Goal: Task Accomplishment & Management: Use online tool/utility

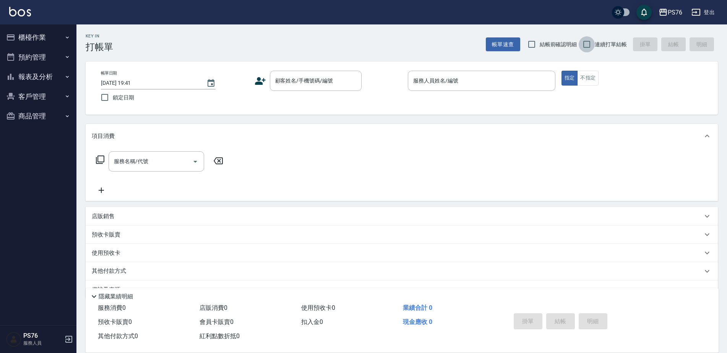
click at [592, 40] on input "連續打單結帳" at bounding box center [587, 44] width 16 height 16
checkbox input "true"
click at [304, 85] on input "顧客姓名/手機號碼/編號" at bounding box center [309, 80] width 73 height 13
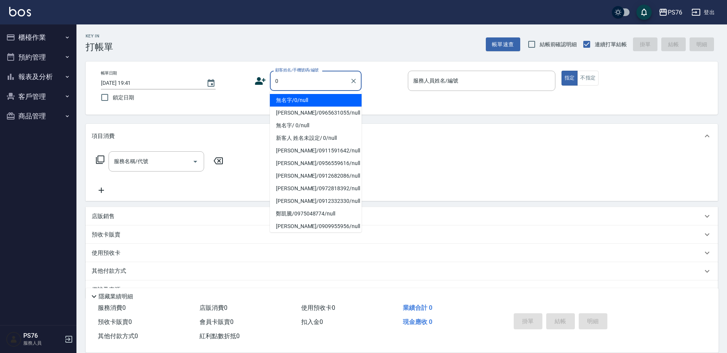
type input "無名字/0/null"
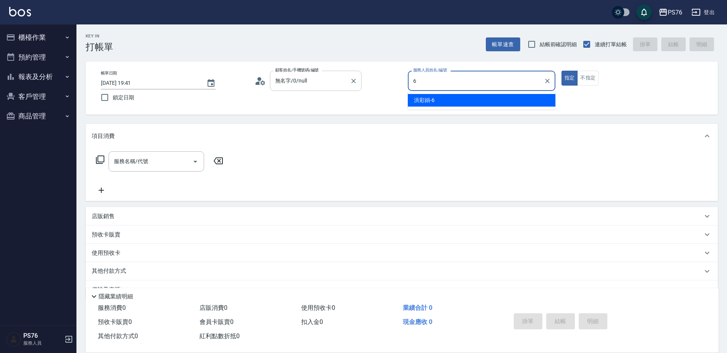
type input "洪彩娟-6"
type button "true"
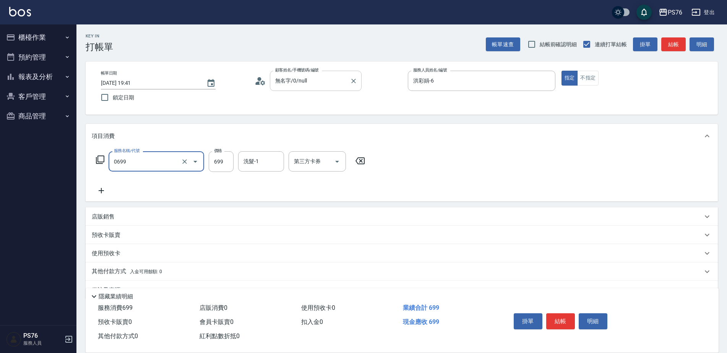
type input "精油SPA(0699)"
type input "799"
click at [261, 171] on div "洗髮-1" at bounding box center [261, 161] width 46 height 20
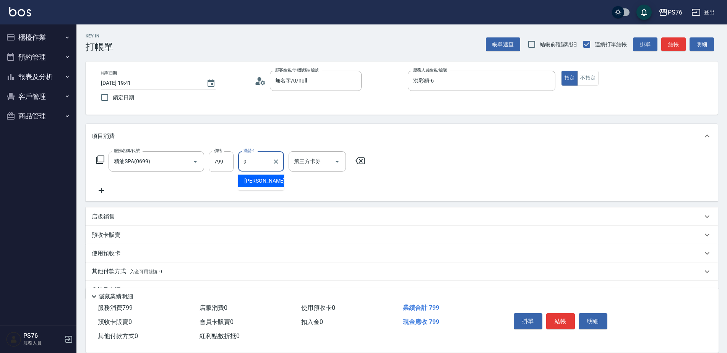
type input "[PERSON_NAME]-9"
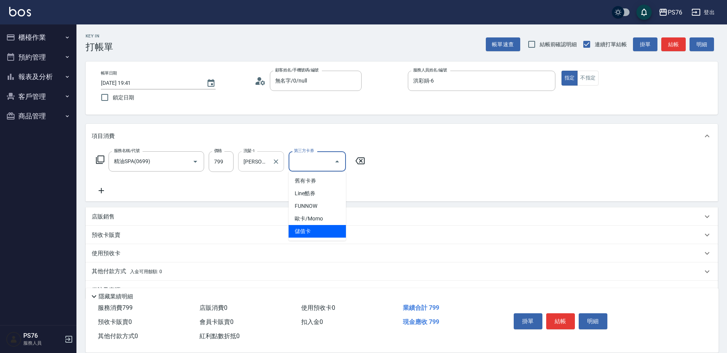
type input "儲值卡"
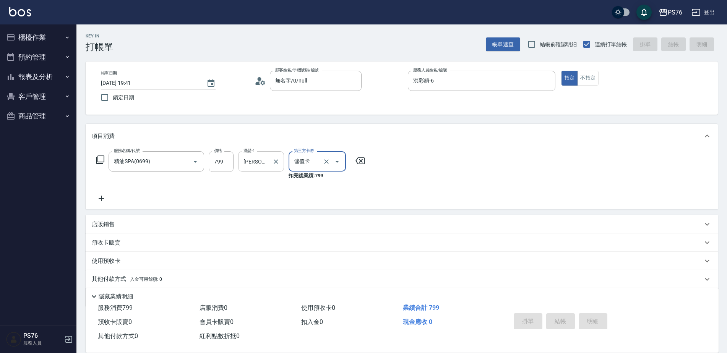
type input "[DATE] 20:16"
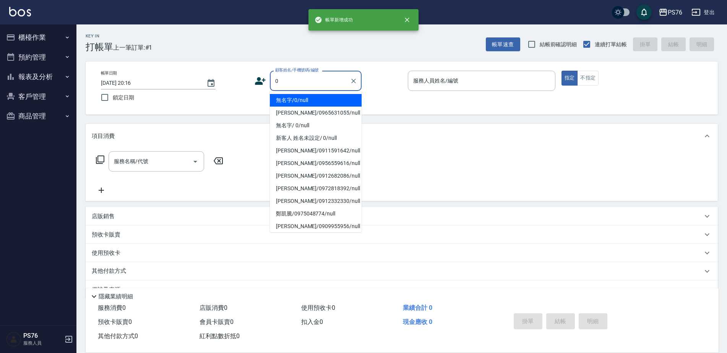
type input "無名字/0/null"
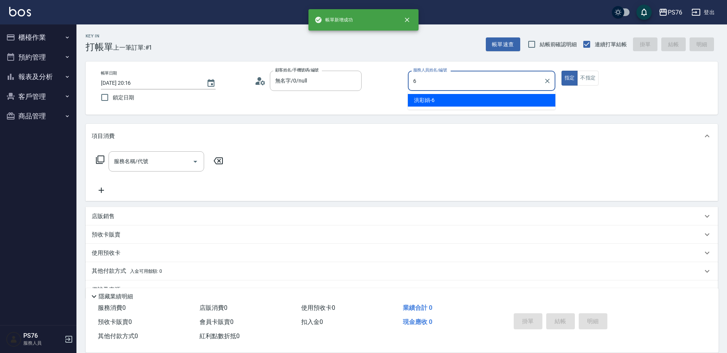
type input "洪彩娟-6"
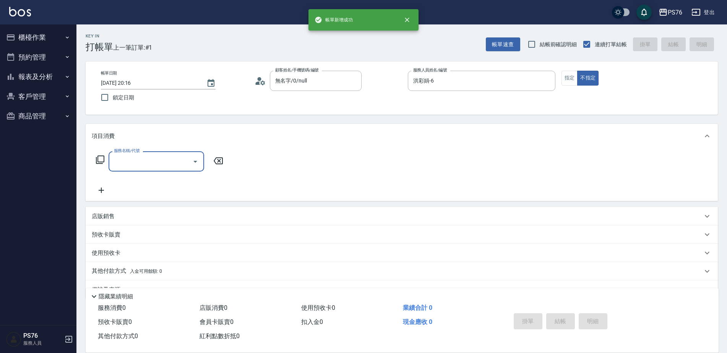
type input "3"
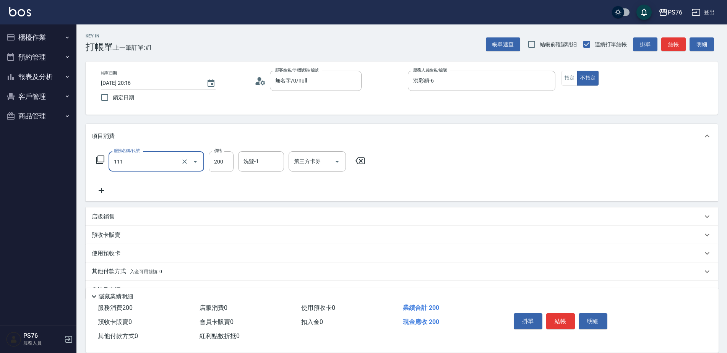
type input "200(111)"
type input "洪彩娟-6"
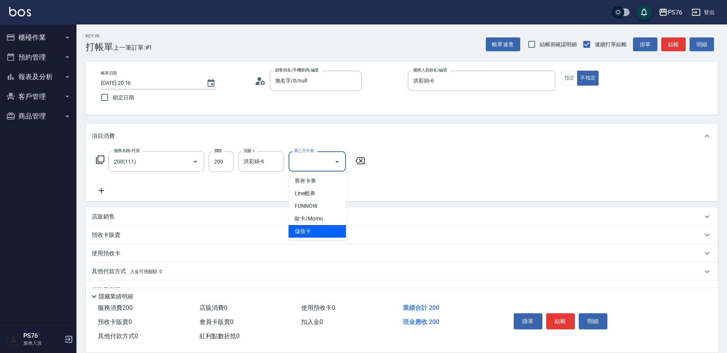
type input "儲值卡"
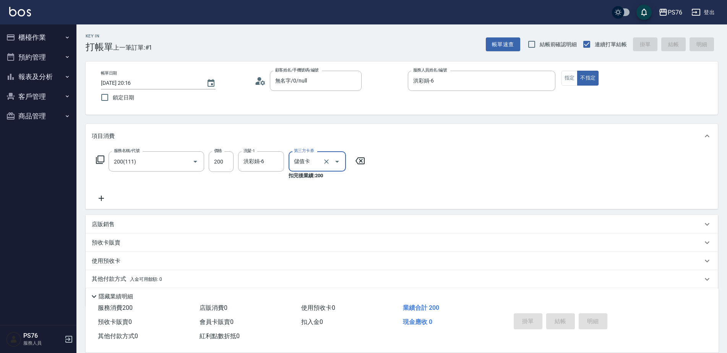
type input "[DATE] 20:17"
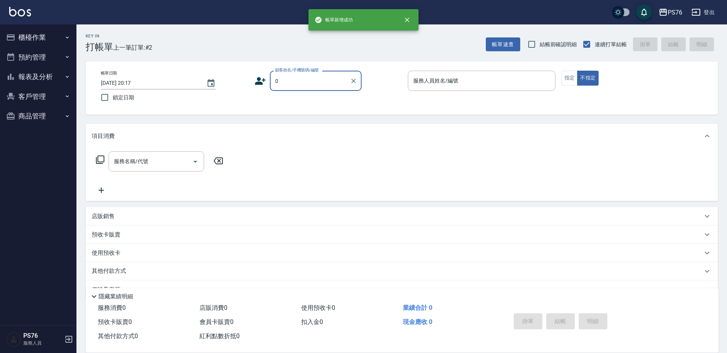
type input "無名字/0/null"
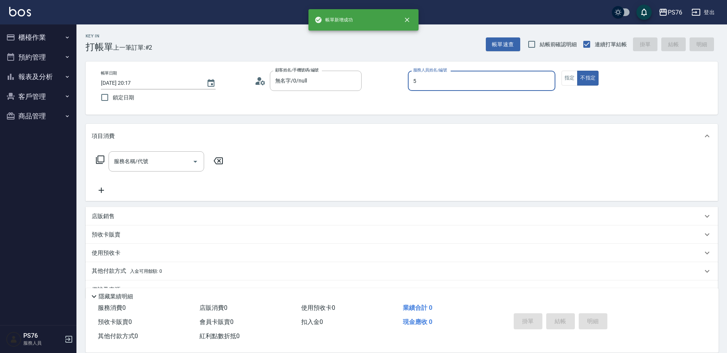
type input "呂佳穎-5"
type button "false"
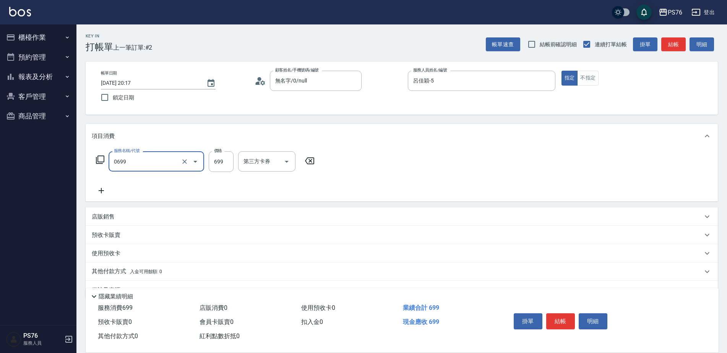
type input "精油SPA(0699)"
type input "呂佳穎-5"
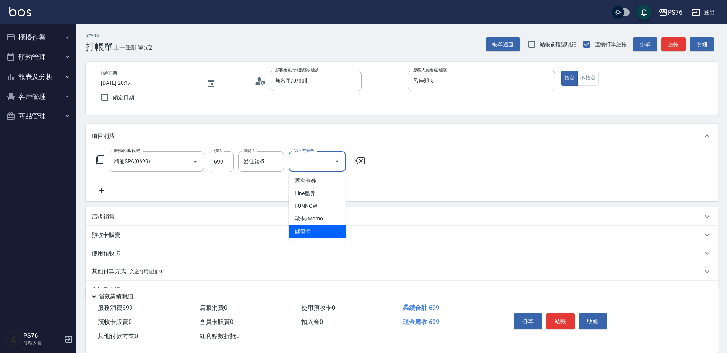
type input "儲值卡"
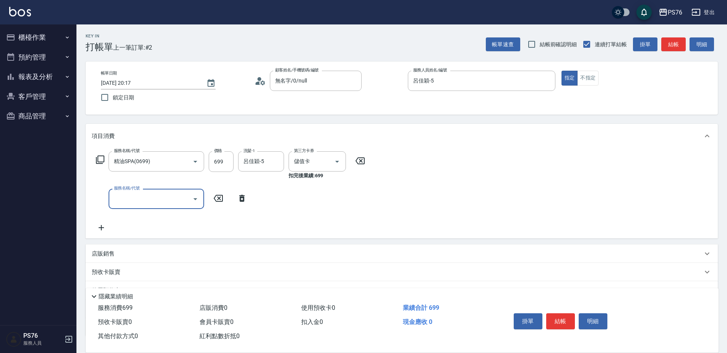
type input "3"
type input "儲值3000(901)"
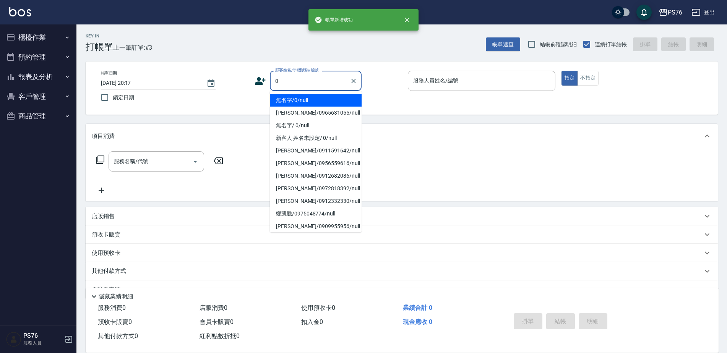
type input "無名字/0/null"
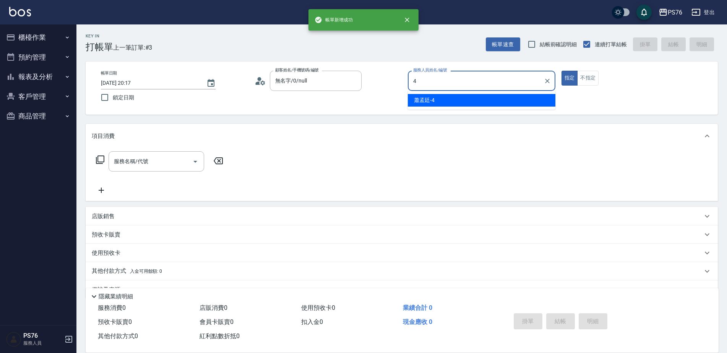
type input "[PERSON_NAME]-4"
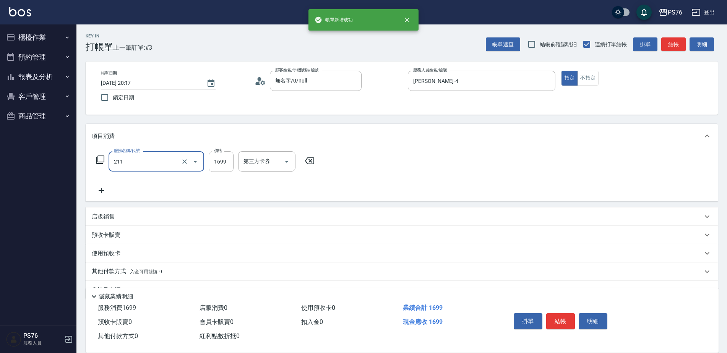
type input "型男燙(211)"
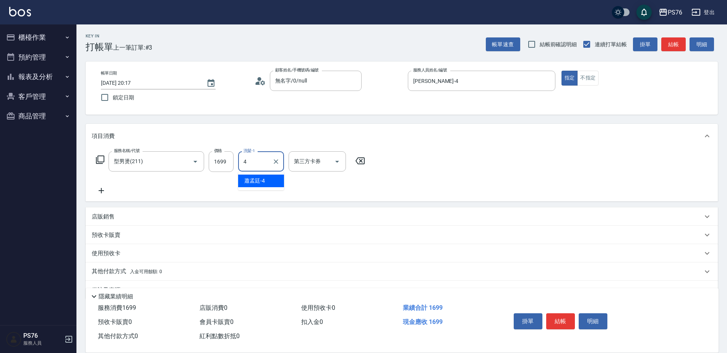
type input "[PERSON_NAME]-4"
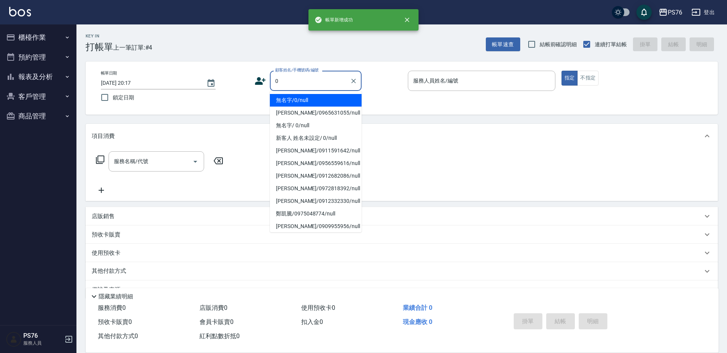
type input "無名字/0/null"
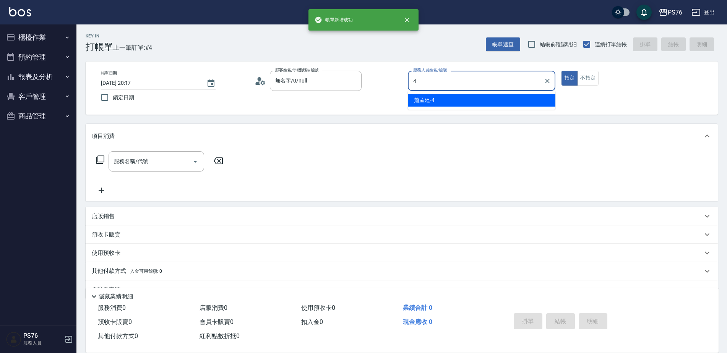
type input "[PERSON_NAME]-4"
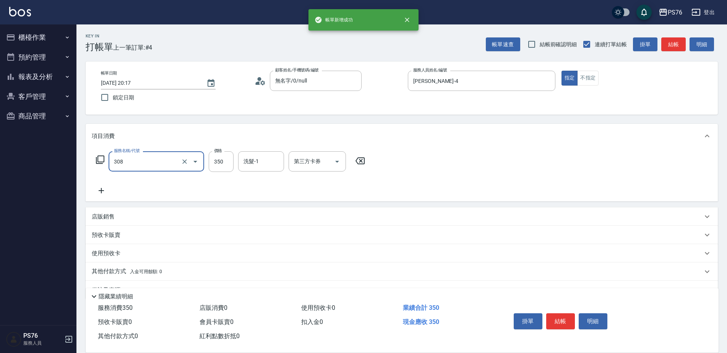
type input "洗+剪(308)"
type input "洪彩娟-6"
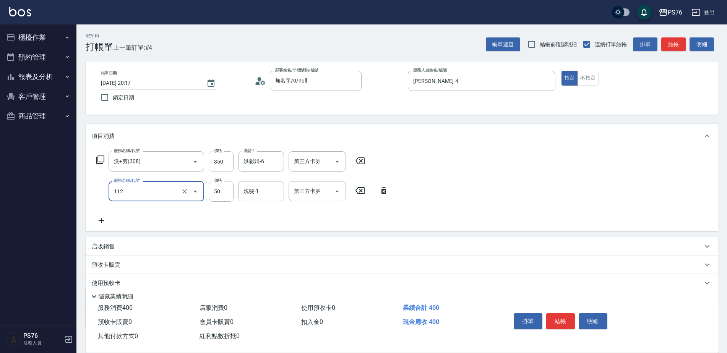
type input "精油50(112)"
type input "洪彩娟-6"
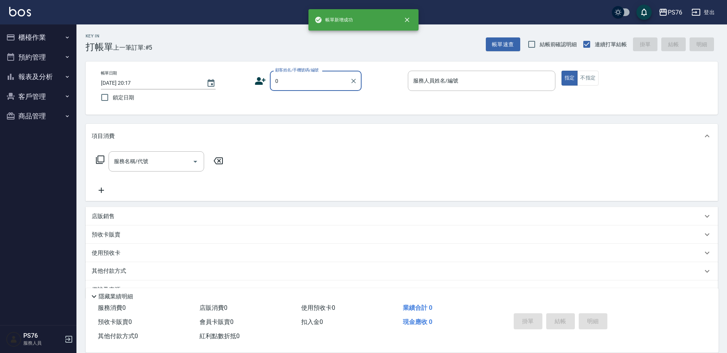
type input "無名字/0/null"
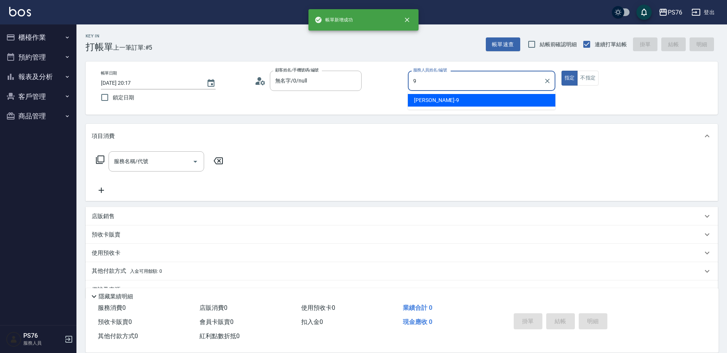
type input "[PERSON_NAME]-9"
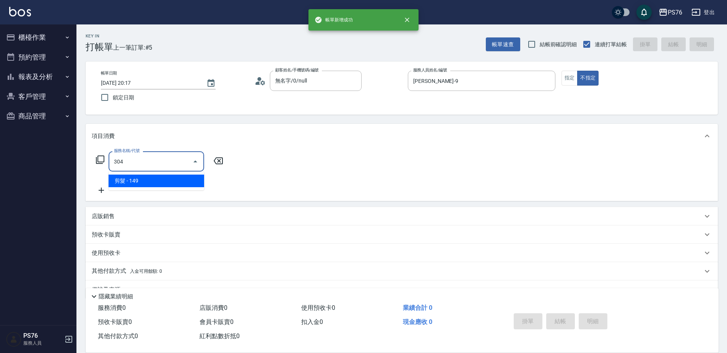
type input "剪髮(304)"
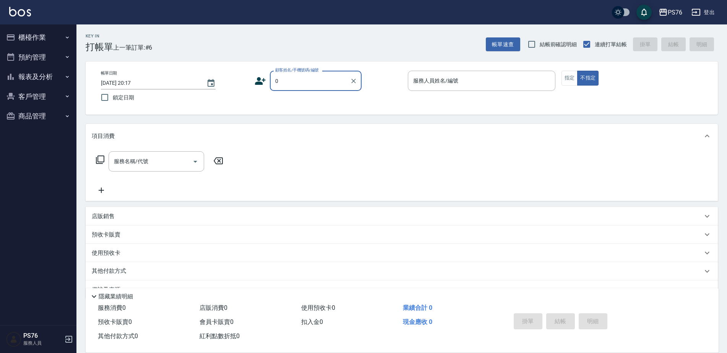
type input "無名字/0/null"
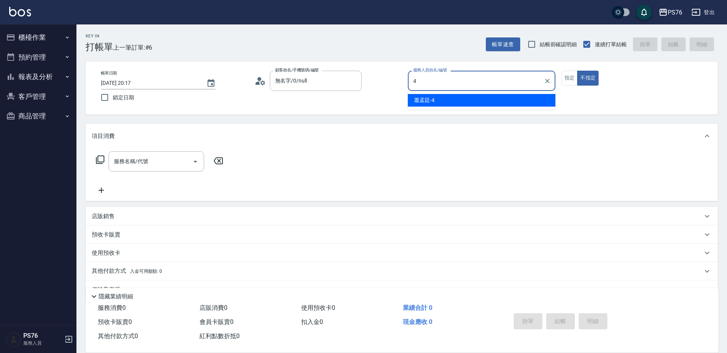
type input "[PERSON_NAME]-4"
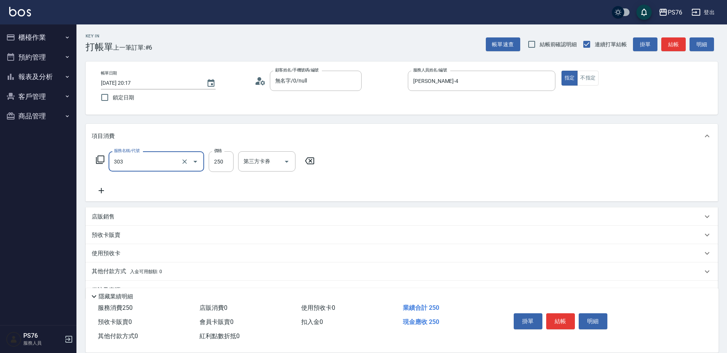
type input "剪髮(303)"
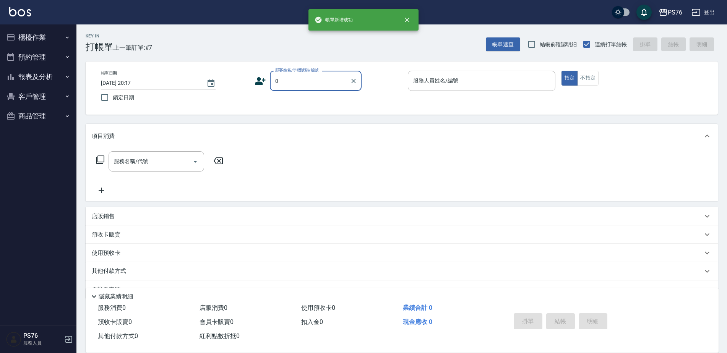
type input "無名字/0/null"
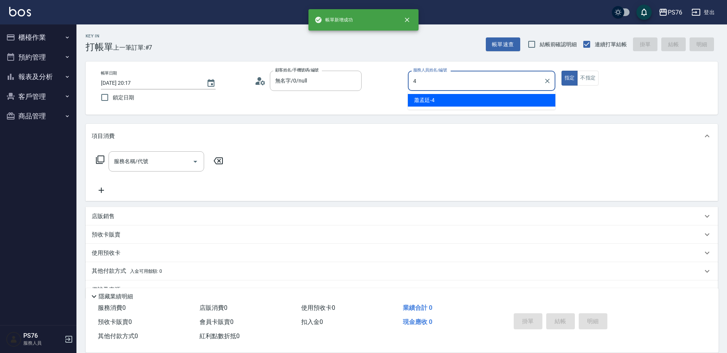
type input "[PERSON_NAME]-4"
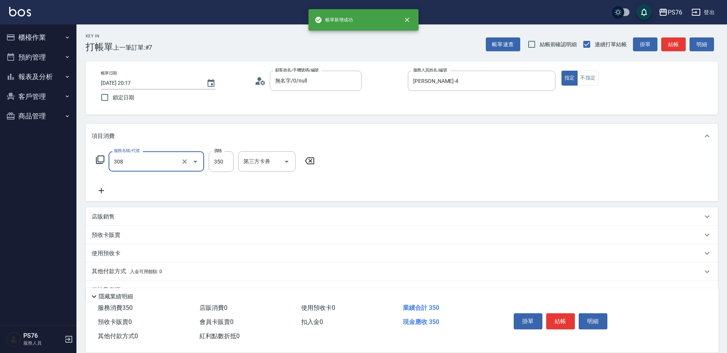
type input "洗+剪(308)"
type input "[PERSON_NAME]-4"
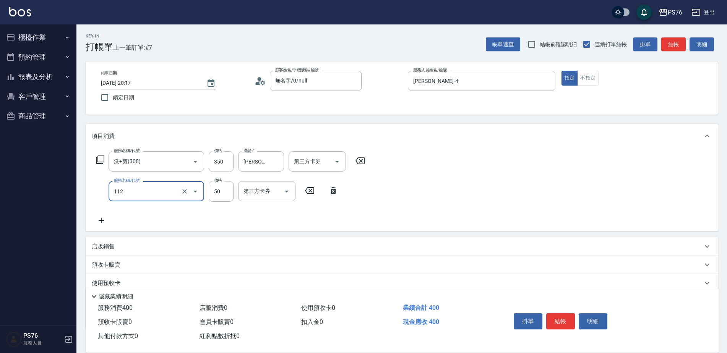
type input "精油50(112)"
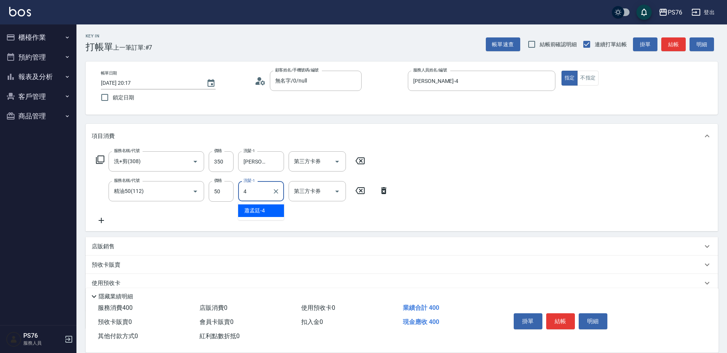
type input "[PERSON_NAME]-4"
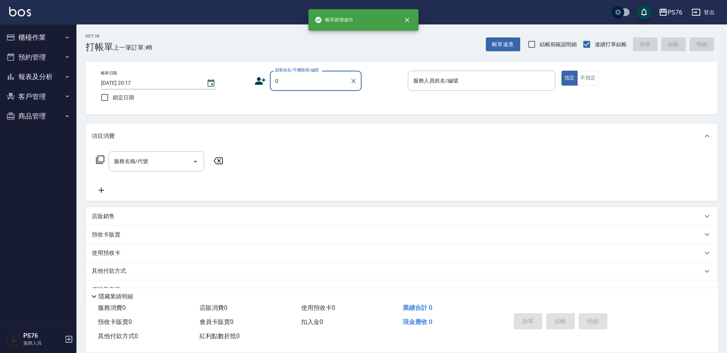
type input "無名字/0/null"
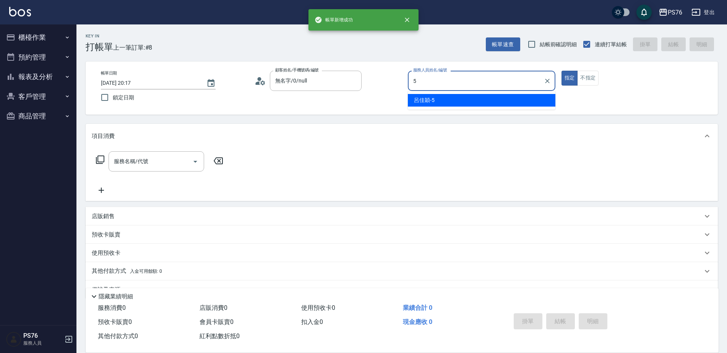
type input "呂佳穎-5"
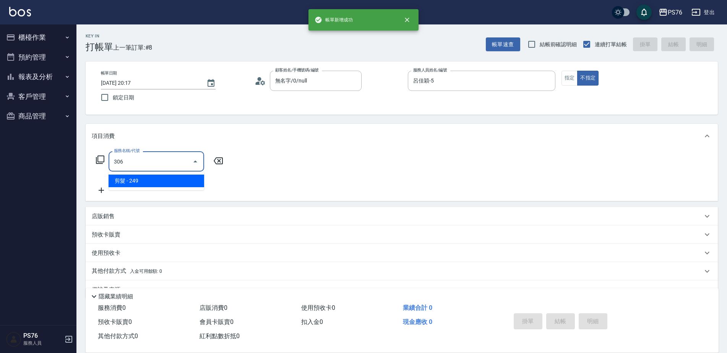
type input "剪髮(306)"
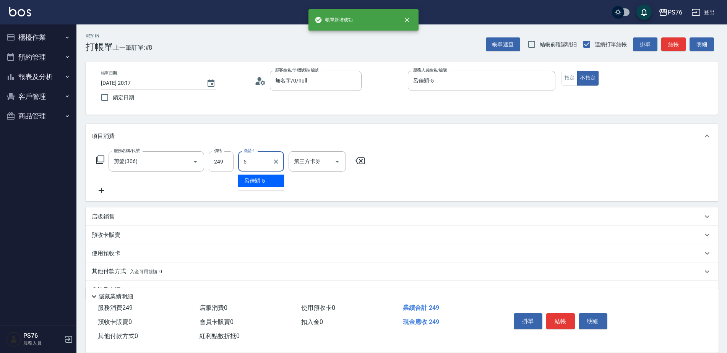
type input "呂佳穎-5"
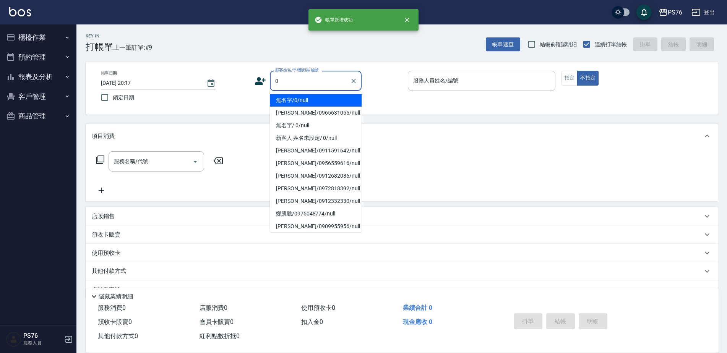
type input "無名字/0/null"
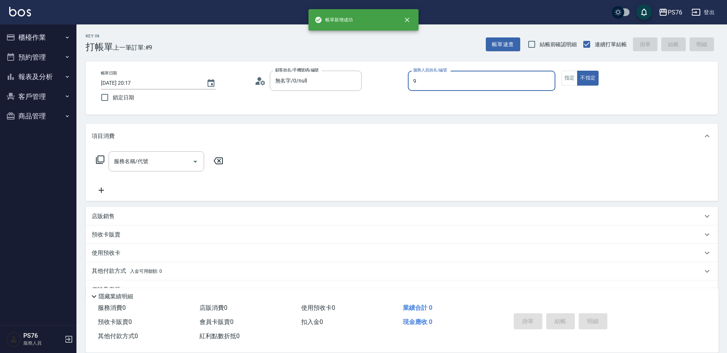
type input "[PERSON_NAME]-9"
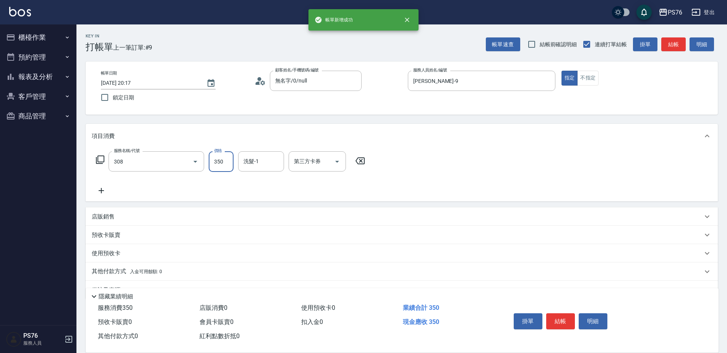
type input "洗+剪(308)"
type input "[PERSON_NAME]-9"
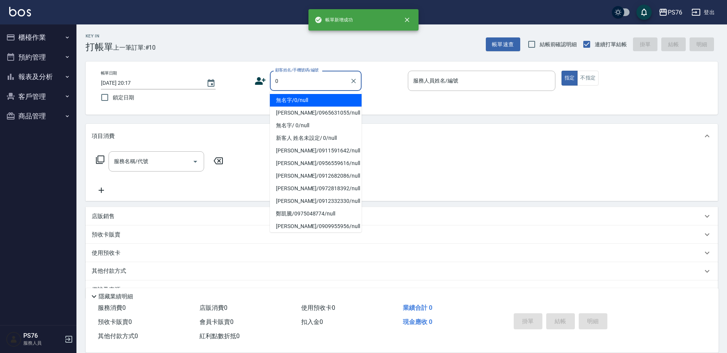
type input "無名字/0/null"
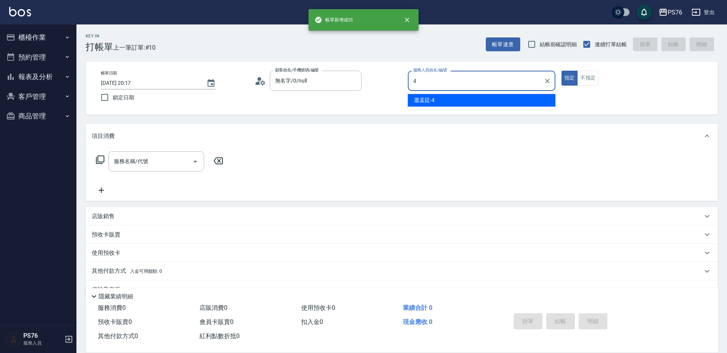
type input "[PERSON_NAME]-4"
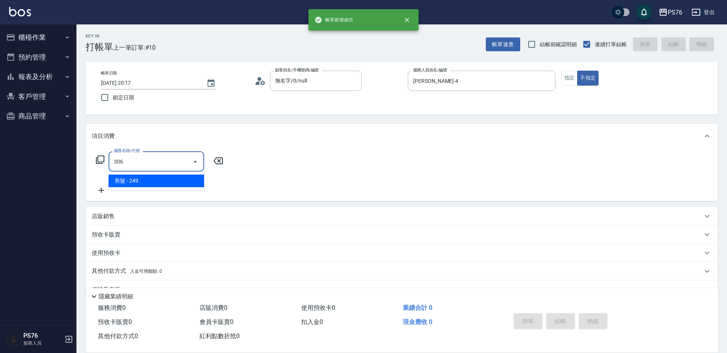
type input "剪髮(306)"
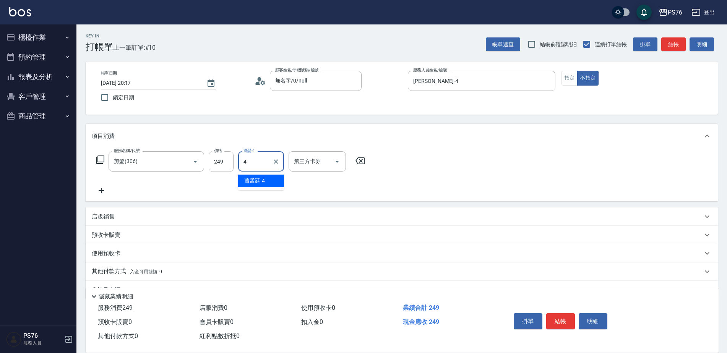
type input "[PERSON_NAME]-4"
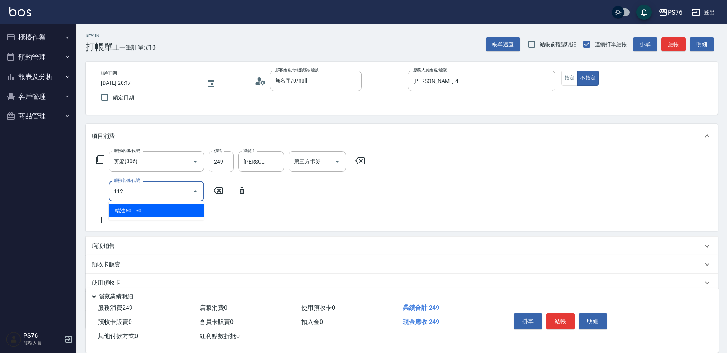
type input "精油50(112)"
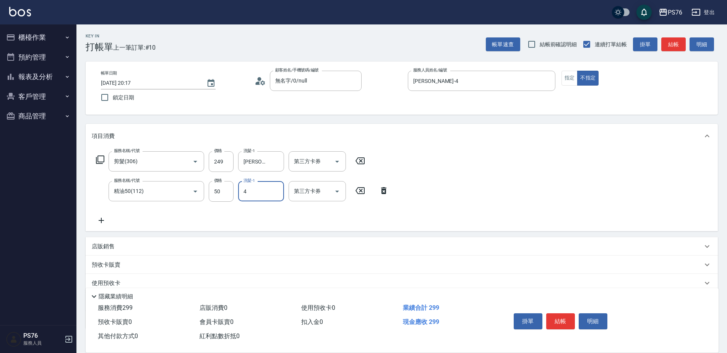
type input "[PERSON_NAME]-4"
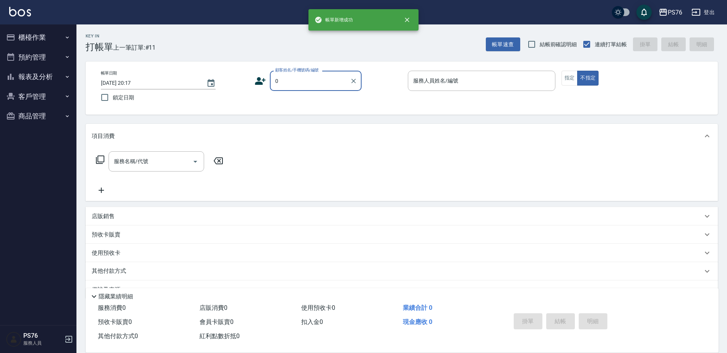
type input "無名字/0/null"
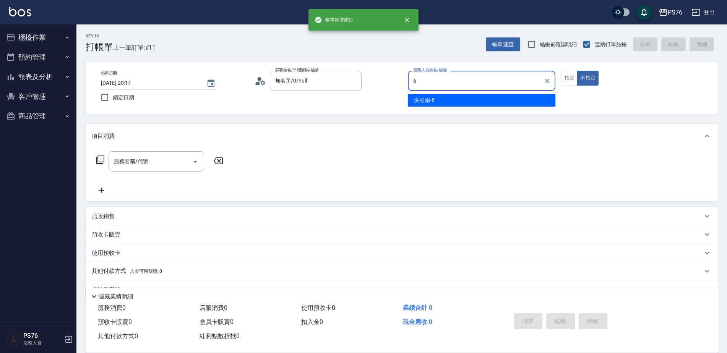
type input "洪彩娟-6"
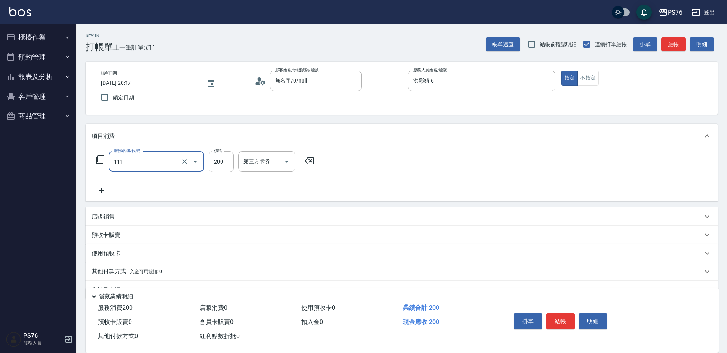
type input "200(111)"
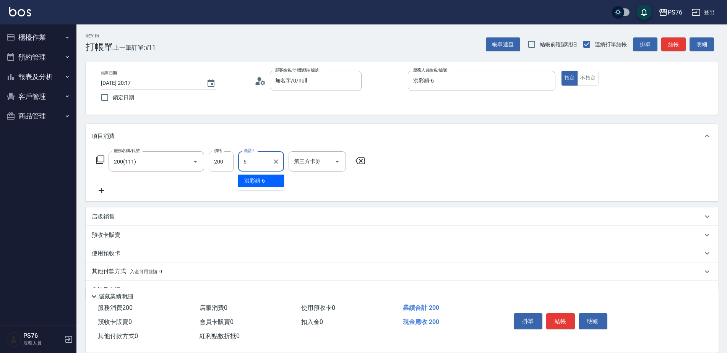
type input "洪彩娟-6"
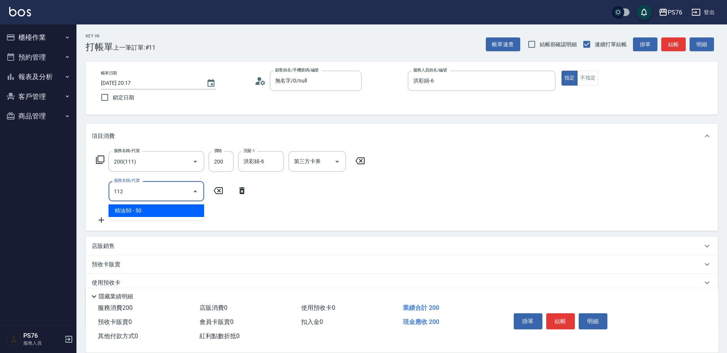
type input "精油50(112)"
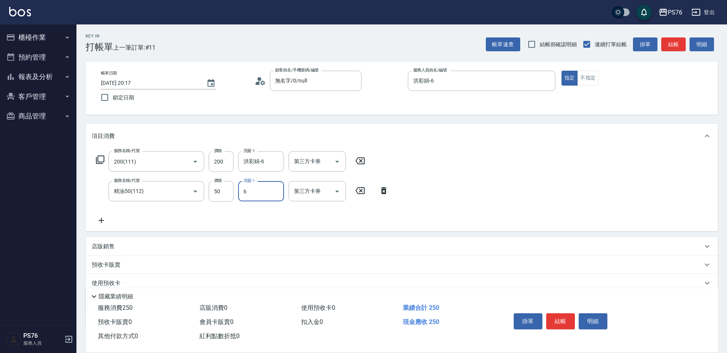
type input "洪彩娟-6"
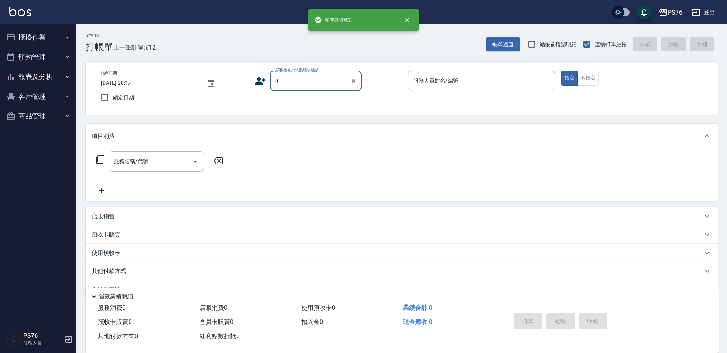
type input "無名字/0/null"
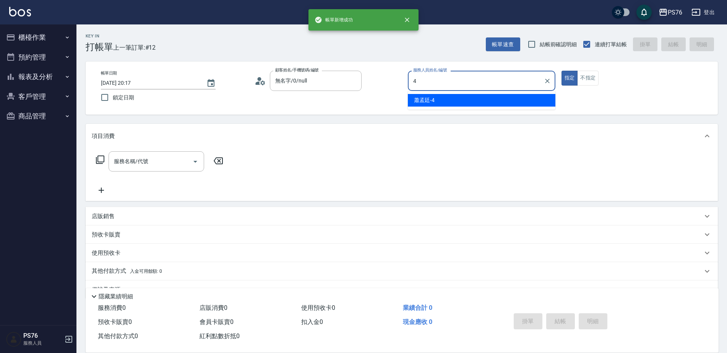
type input "[PERSON_NAME]-4"
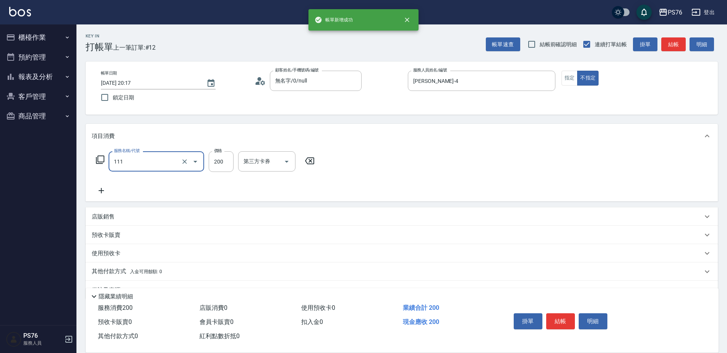
type input "200(111)"
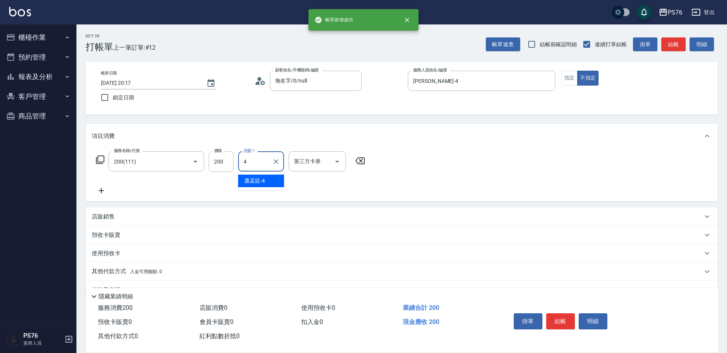
type input "[PERSON_NAME]-4"
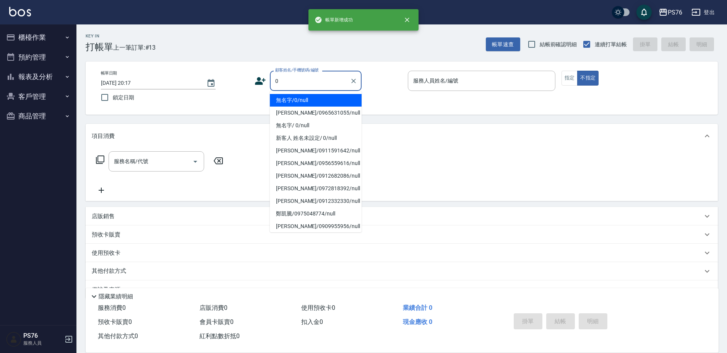
type input "無名字/0/null"
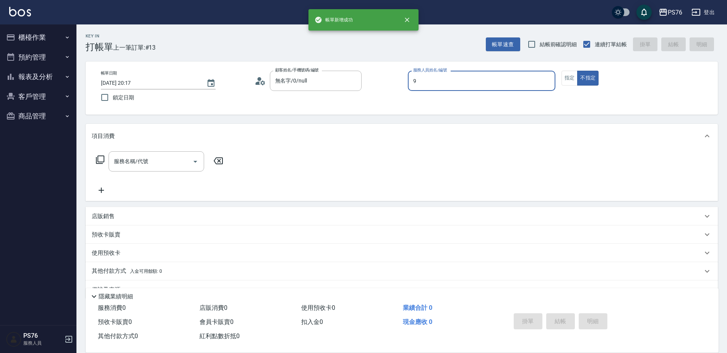
type input "[PERSON_NAME]-9"
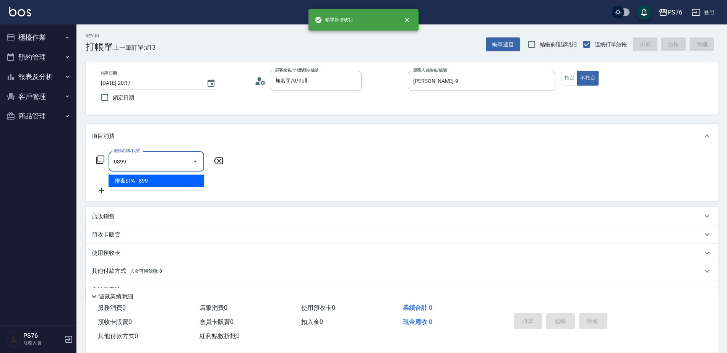
type input "排毒SPA(0899)"
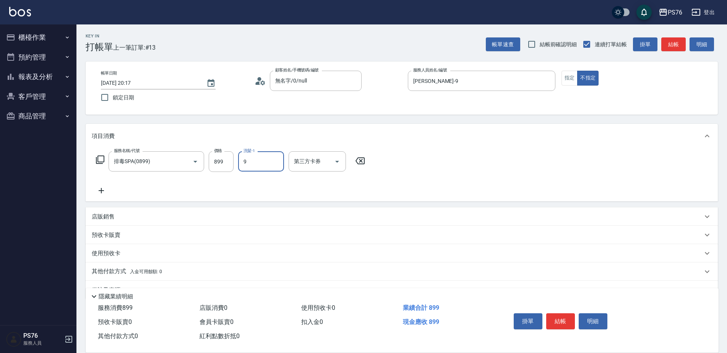
type input "[PERSON_NAME]-9"
click at [220, 214] on div "店販銷售" at bounding box center [397, 217] width 611 height 8
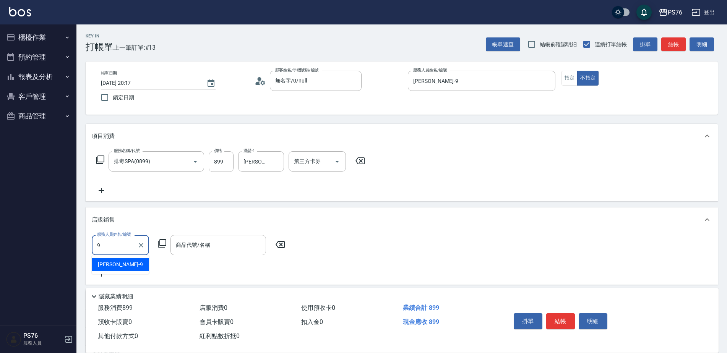
type input "[PERSON_NAME]-9"
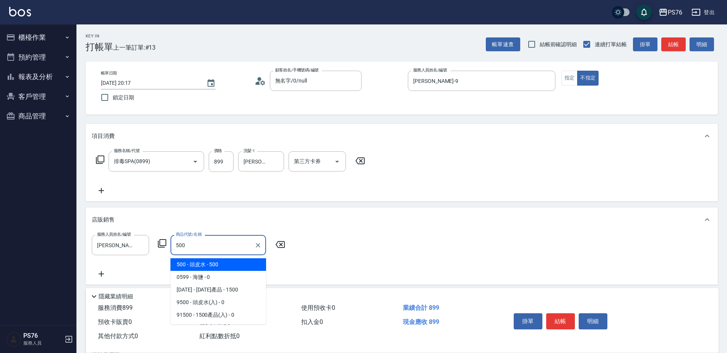
type input "頭皮水"
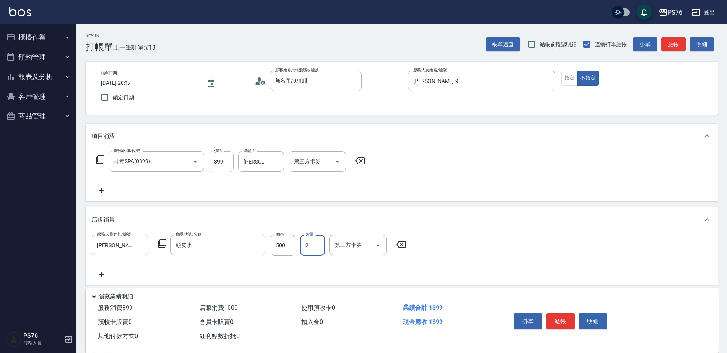
type input "2"
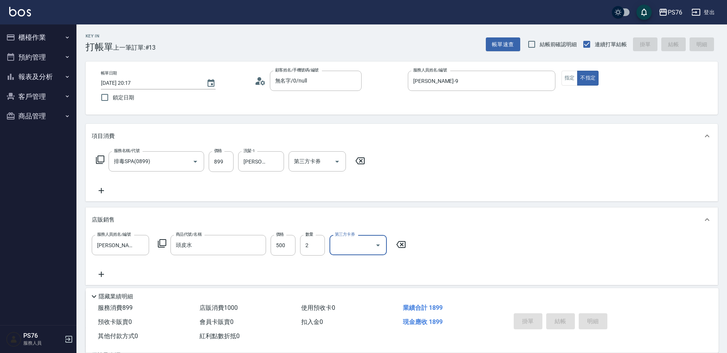
type input "[DATE] 20:18"
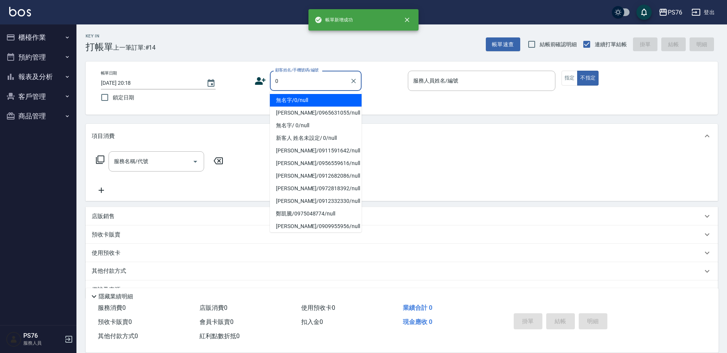
type input "無名字/0/null"
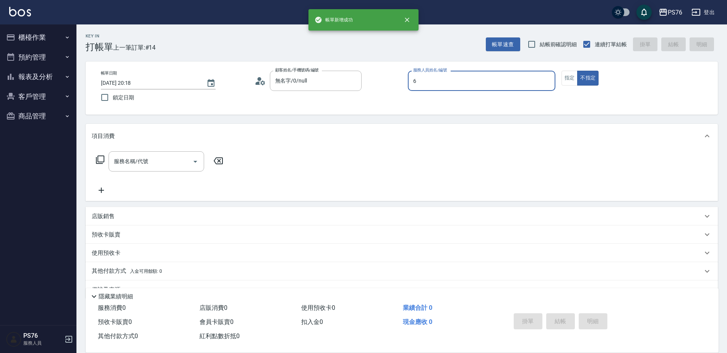
type input "洪彩娟-6"
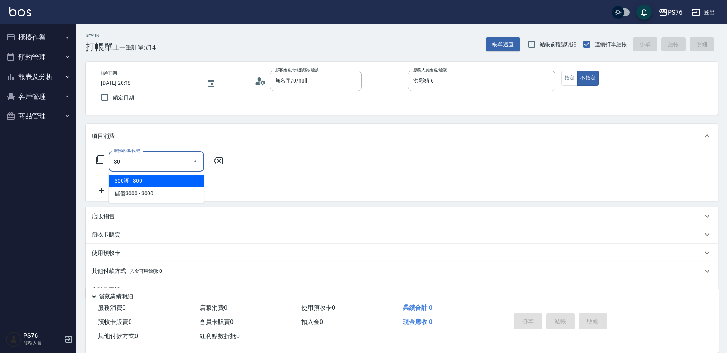
type input "3"
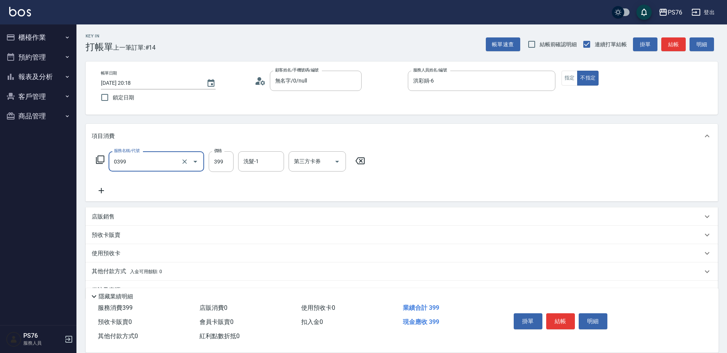
type input "海鹽399(0399)"
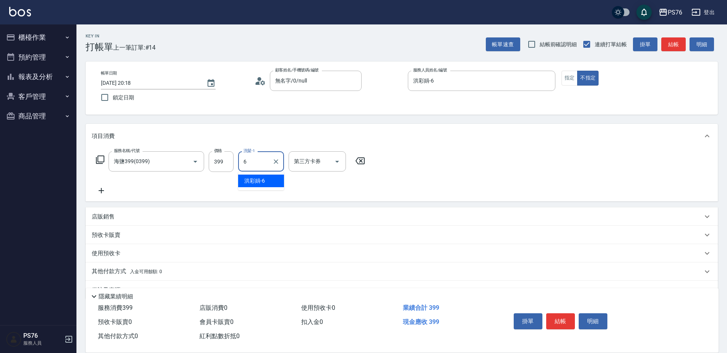
type input "洪彩娟-6"
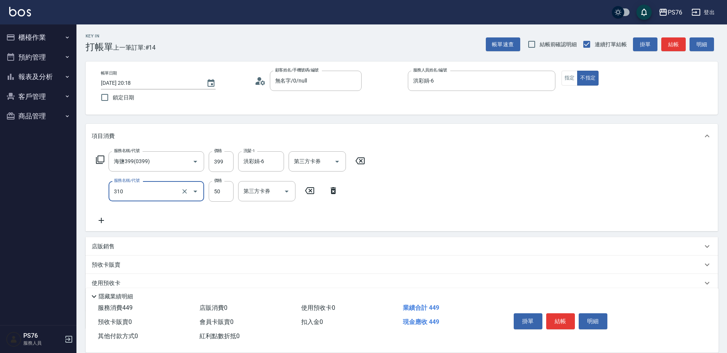
type input "剪瀏海(310)"
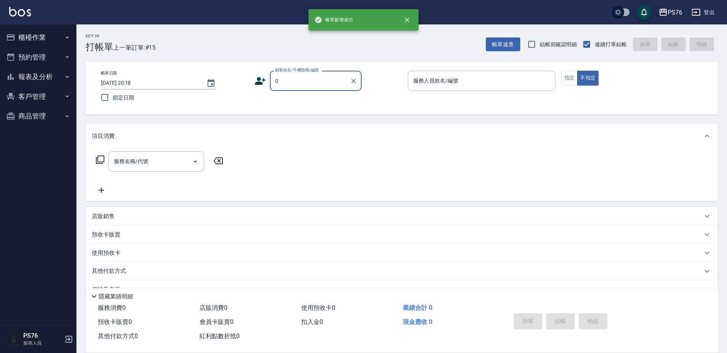
type input "無名字/0/null"
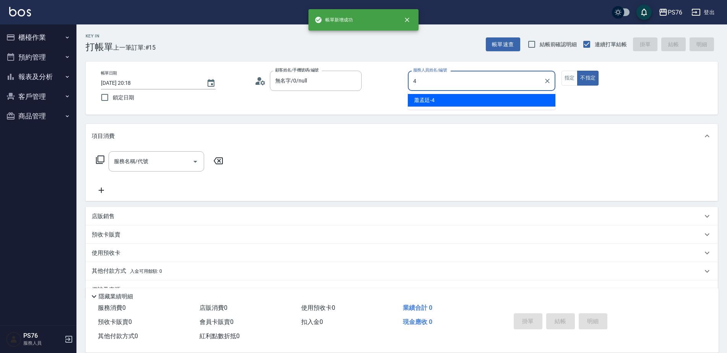
type input "[PERSON_NAME]-4"
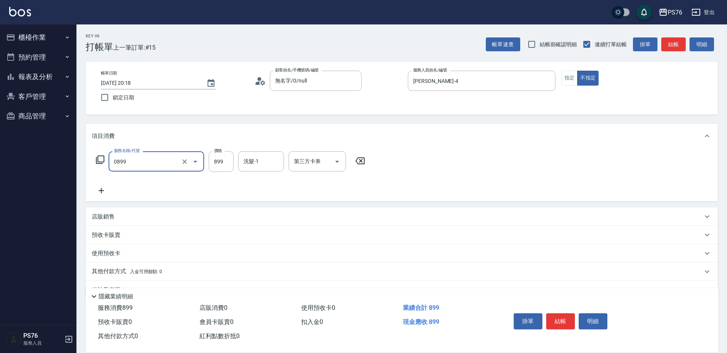
type input "排毒SPA(0899)"
type input "[PERSON_NAME]-4"
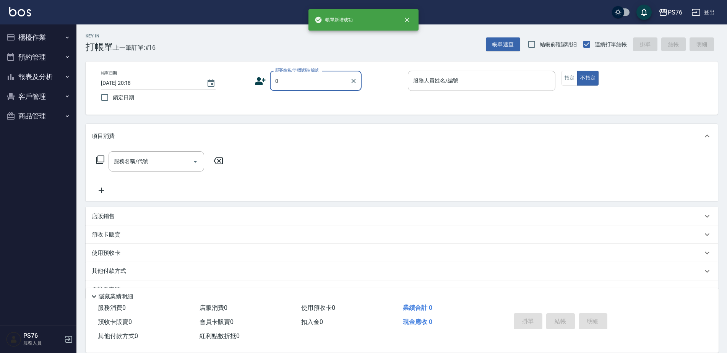
type input "無名字/0/null"
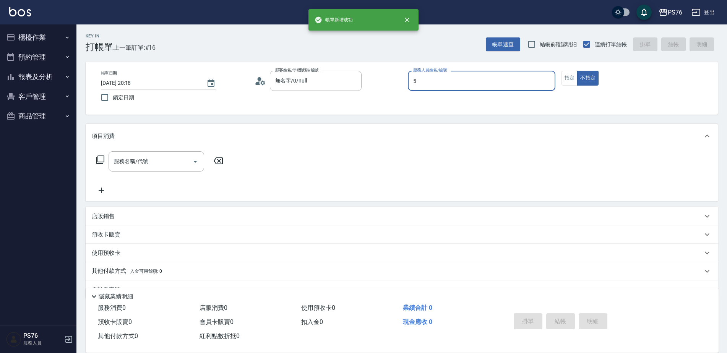
type input "呂佳穎-5"
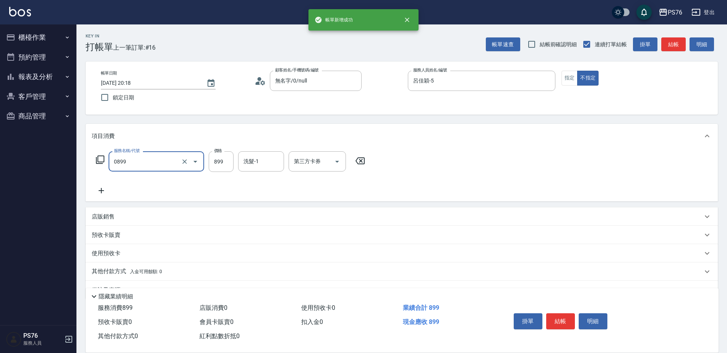
type input "排毒SPA(0899)"
type input "呂佳穎-5"
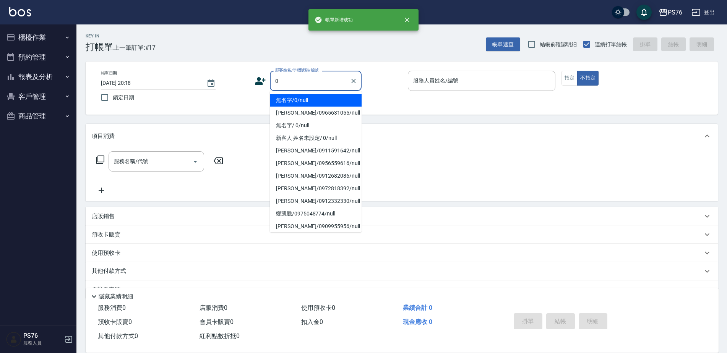
type input "無名字/0/null"
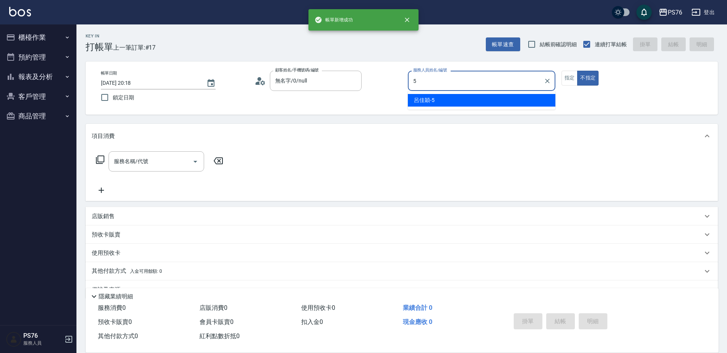
type input "呂佳穎-5"
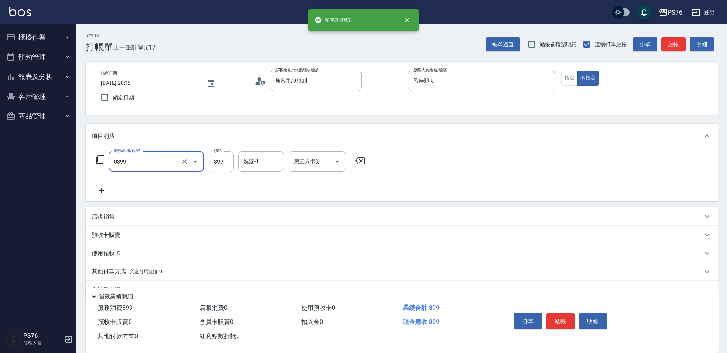
type input "排毒SPA(0899)"
type input "呂佳穎-5"
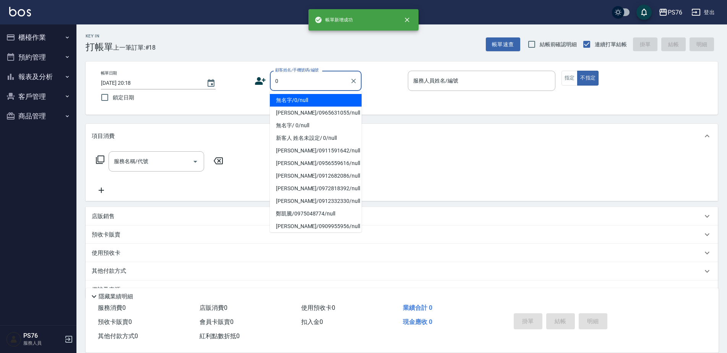
type input "無名字/0/null"
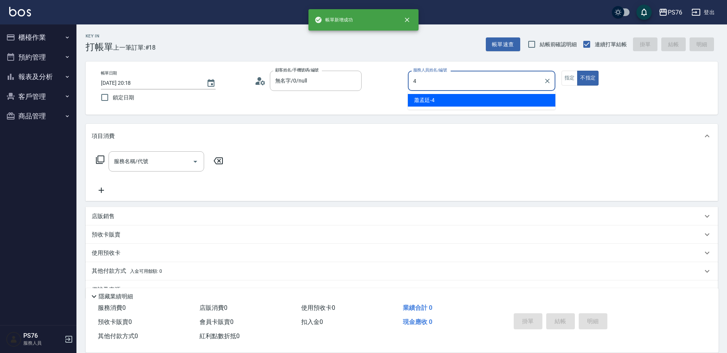
type input "[PERSON_NAME]-4"
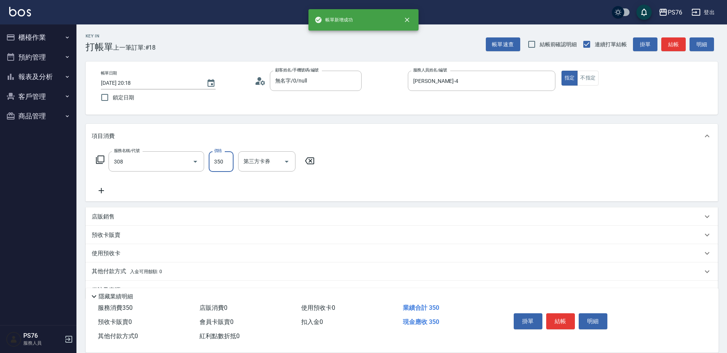
type input "洗+剪(308)"
type input "[PERSON_NAME]-4"
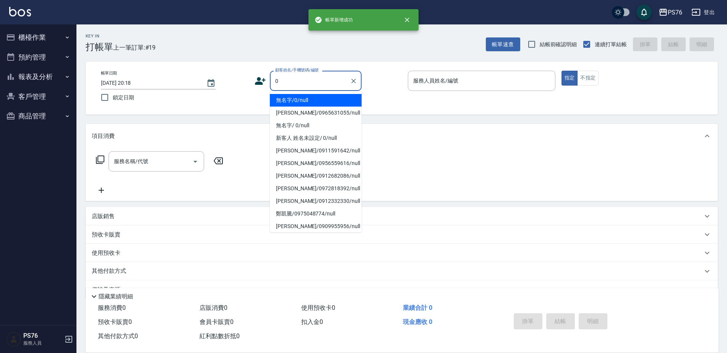
type input "無名字/0/null"
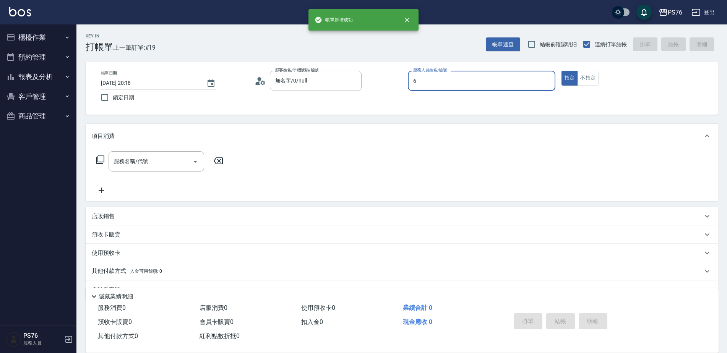
type input "洪彩娟-6"
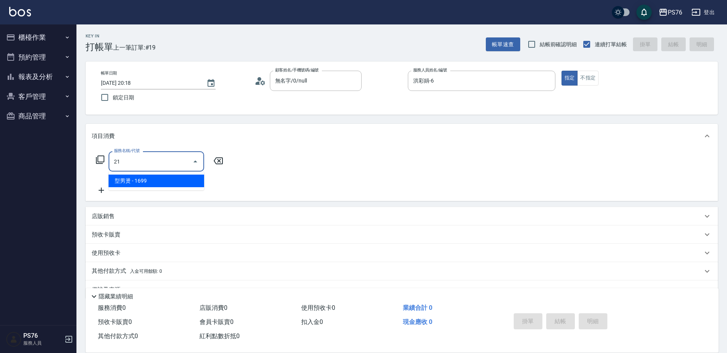
type input "2"
type input "燙髮(202)"
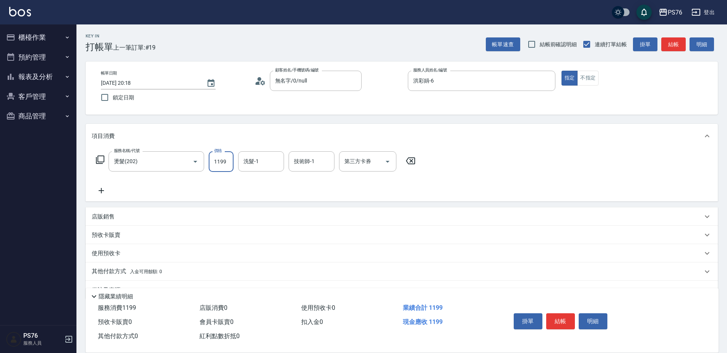
type input "1199"
type input "[PERSON_NAME]-4"
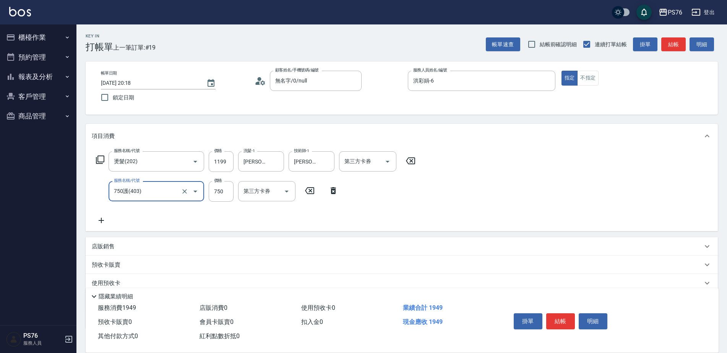
type input "750護(403)"
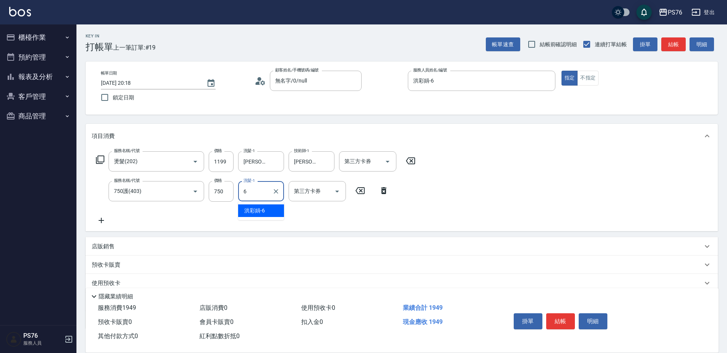
type input "洪彩娟-6"
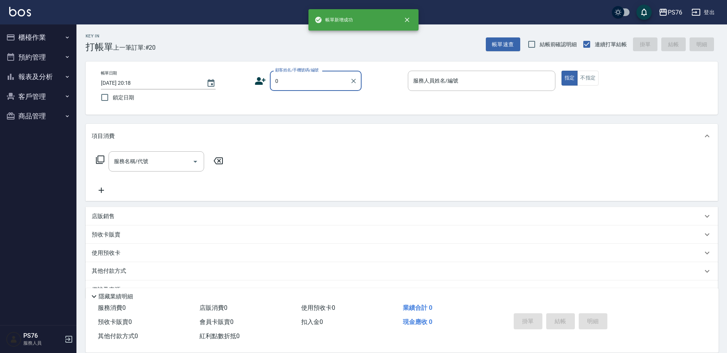
type input "無名字/0/null"
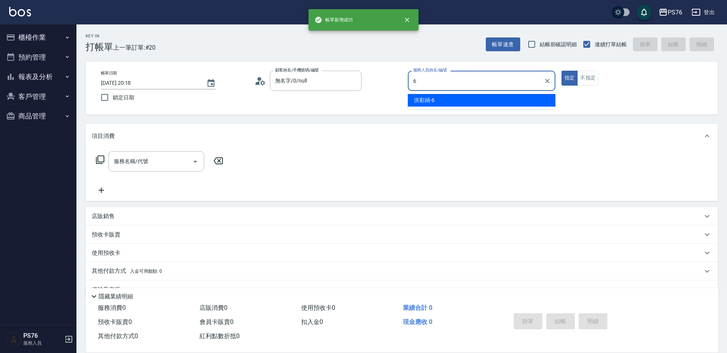
type input "洪彩娟-6"
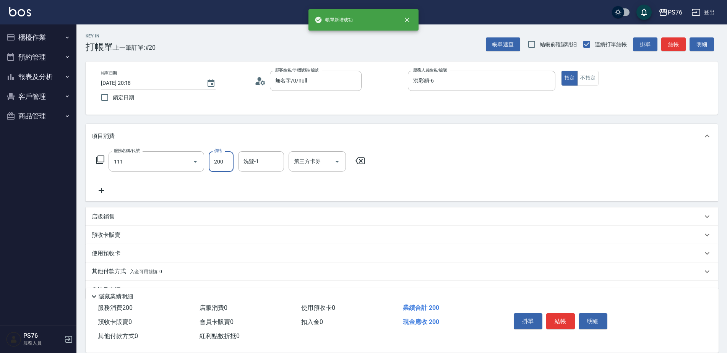
type input "200(111)"
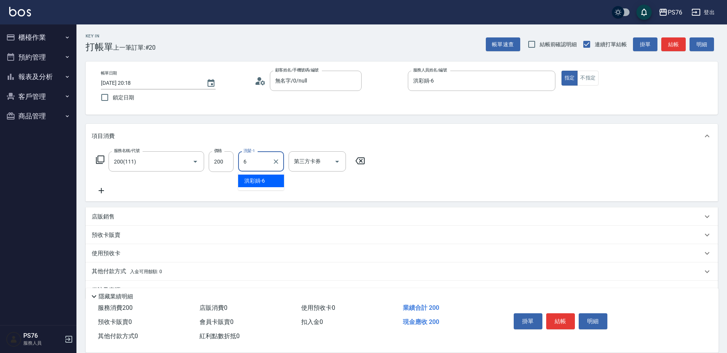
type input "洪彩娟-6"
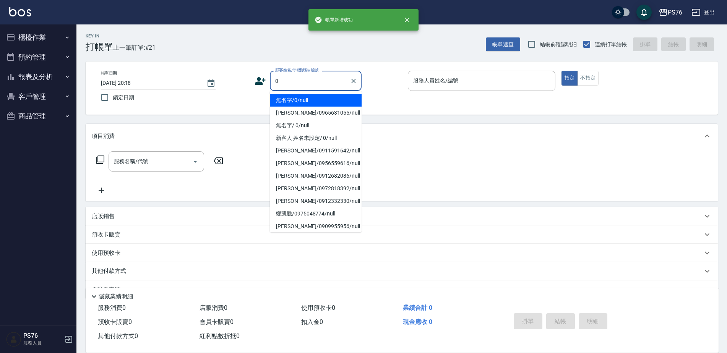
type input "無名字/0/null"
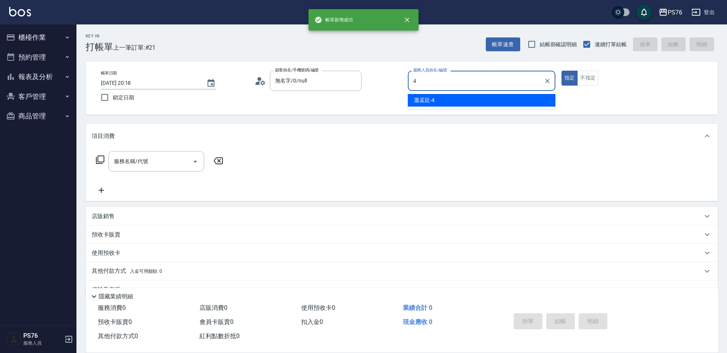
type input "[PERSON_NAME]-4"
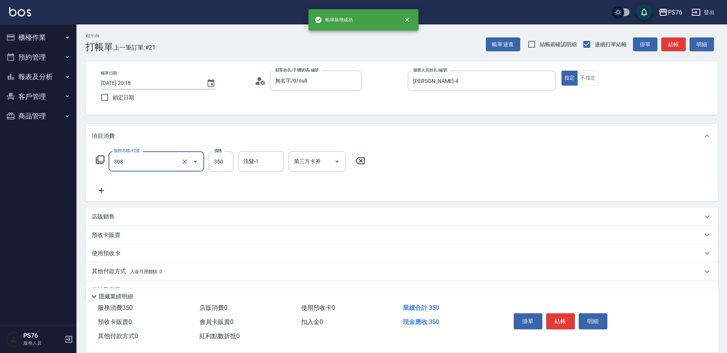
type input "洗+剪(308)"
type input "[PERSON_NAME]-4"
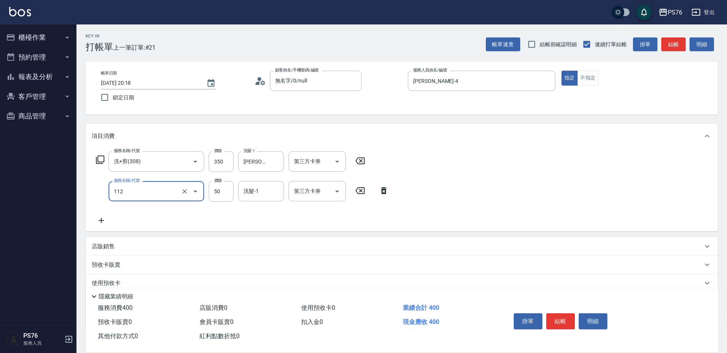
type input "精油50(112)"
type input "[PERSON_NAME]-4"
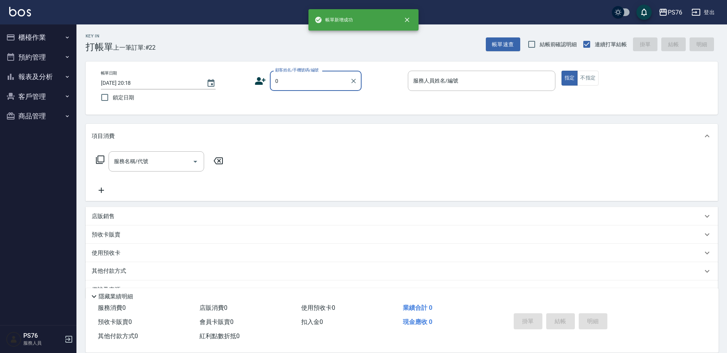
type input "無名字/0/null"
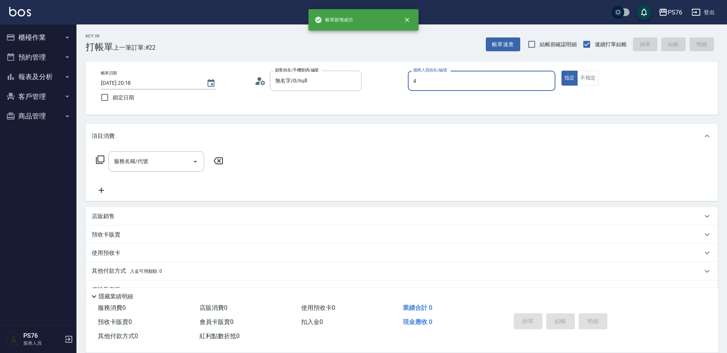
type input "[PERSON_NAME]-4"
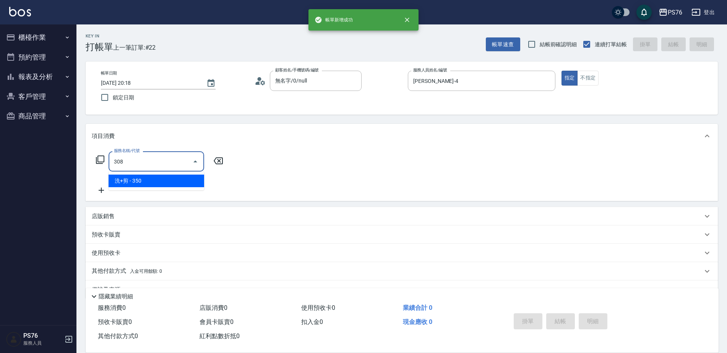
type input "洗+剪(308)"
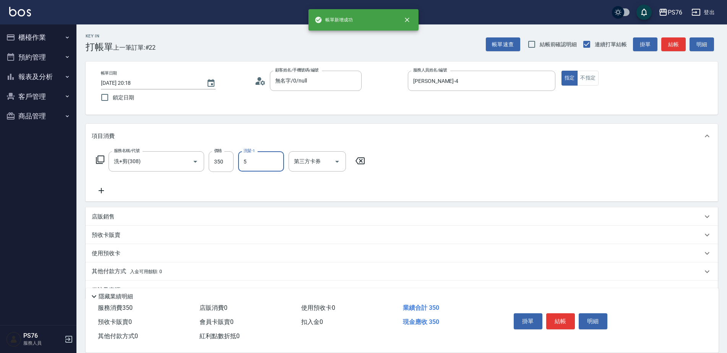
type input "呂佳穎-5"
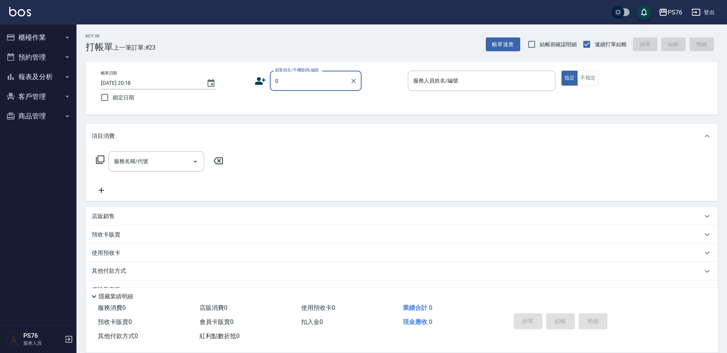
type input "無名字/0/null"
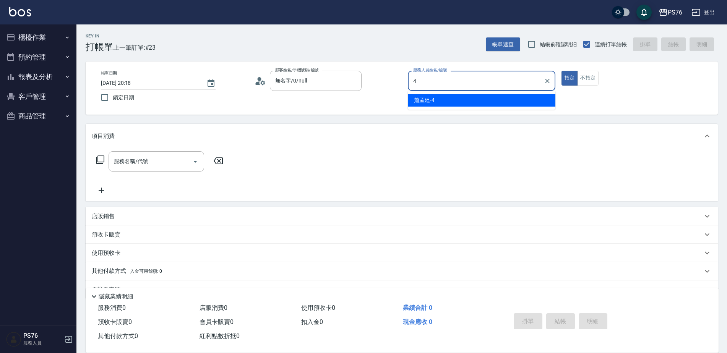
type input "[PERSON_NAME]-4"
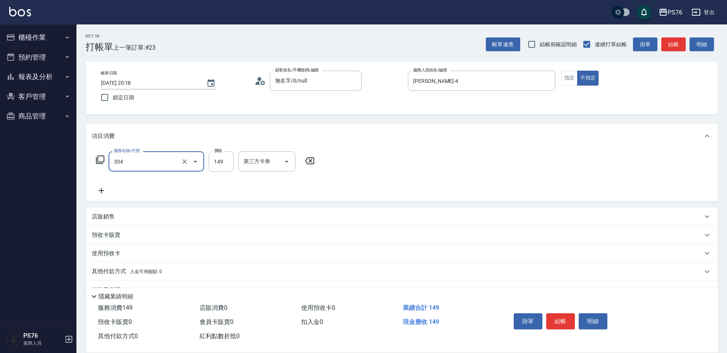
type input "剪髮(304)"
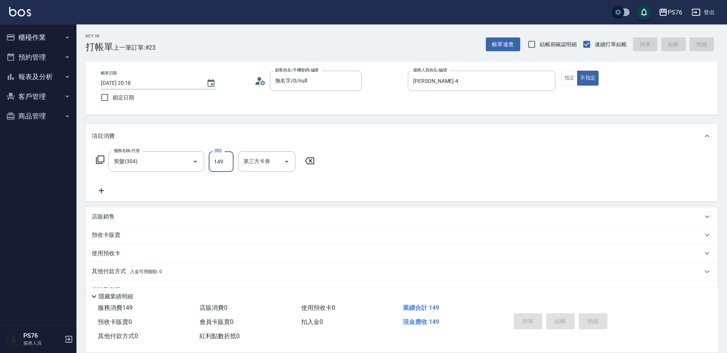
type input "[DATE] 20:19"
